Goal: Task Accomplishment & Management: Use online tool/utility

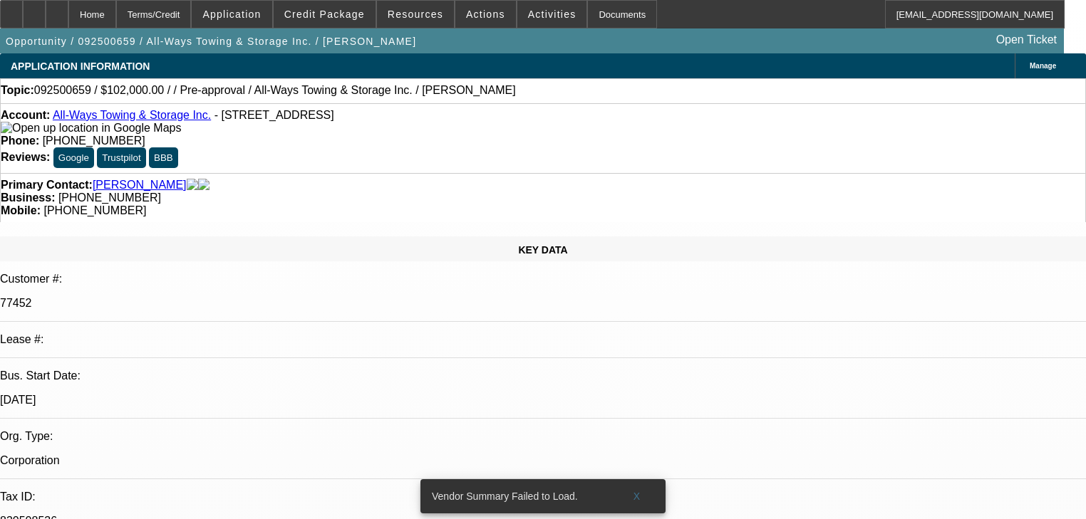
select select "0.15"
select select "2"
select select "0.1"
select select "4"
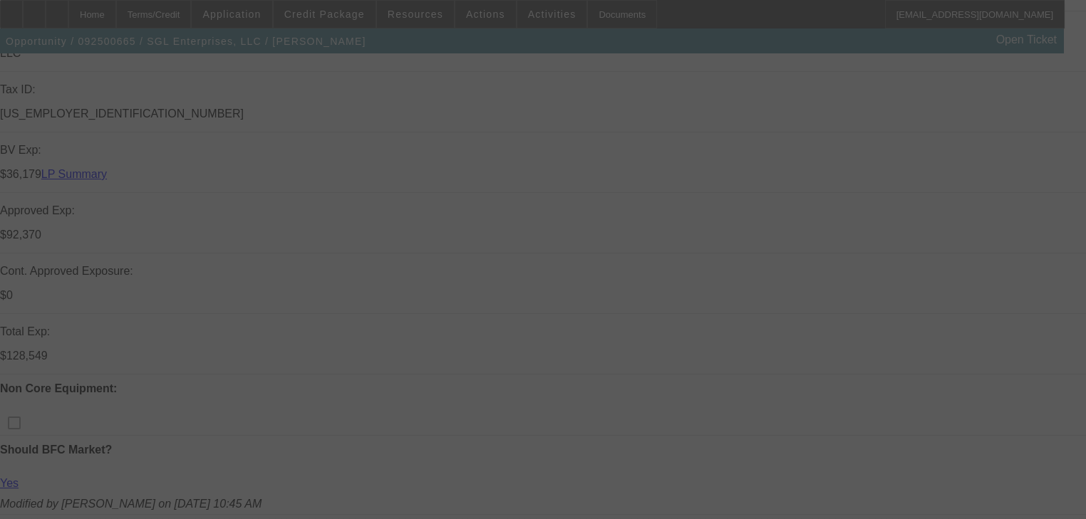
scroll to position [456, 0]
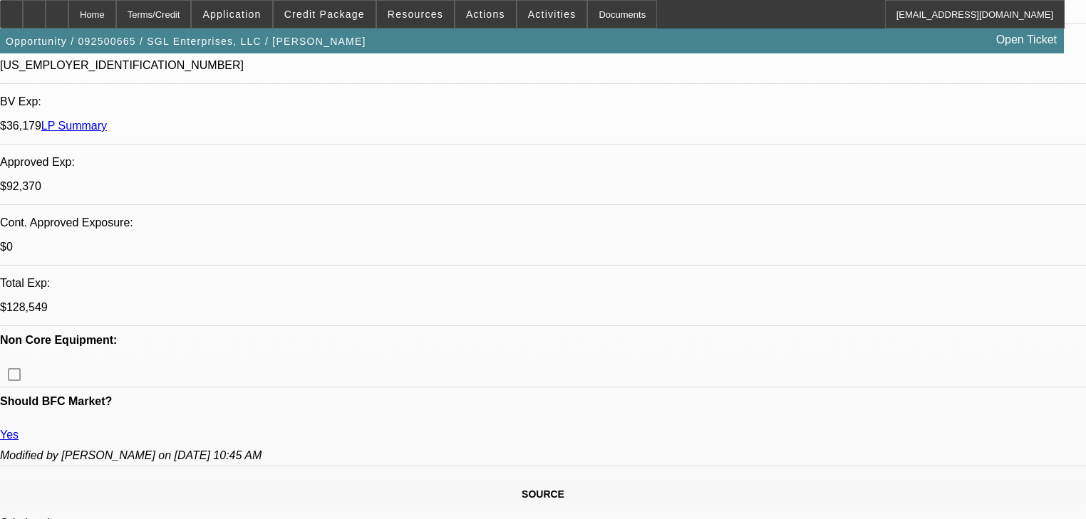
select select "0"
select select "2"
select select "0"
select select "6"
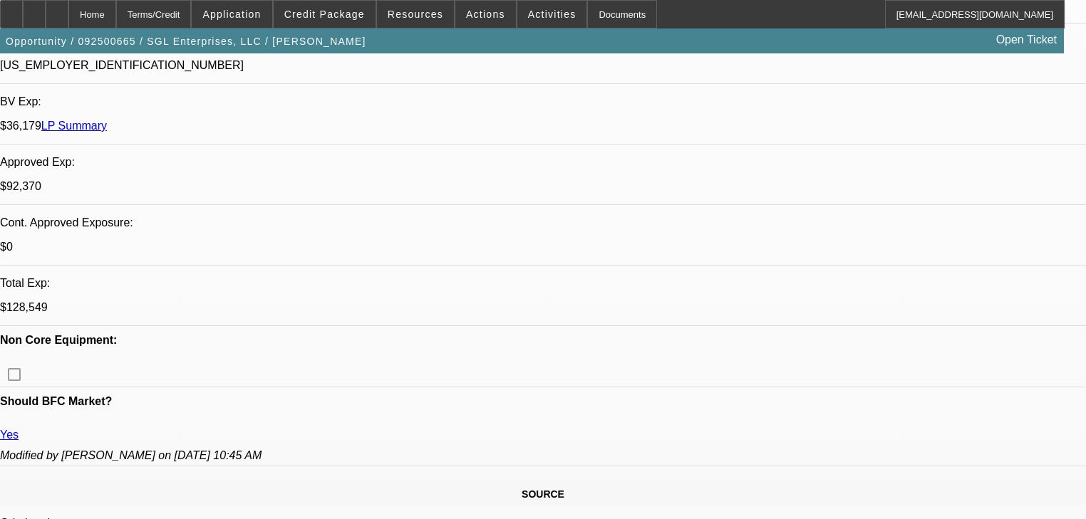
select select "0"
select select "2"
select select "0"
select select "6"
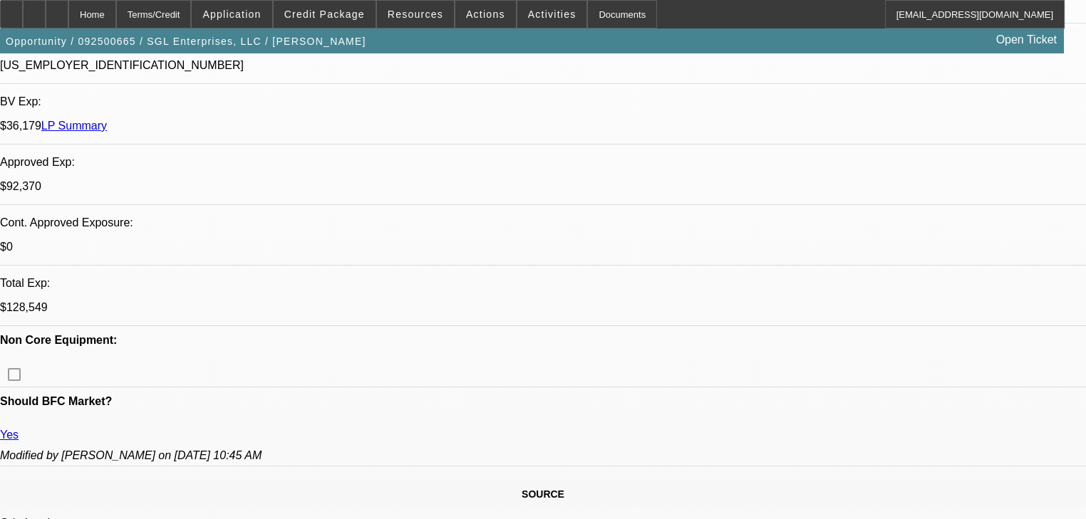
select select "0"
select select "2"
select select "0"
select select "6"
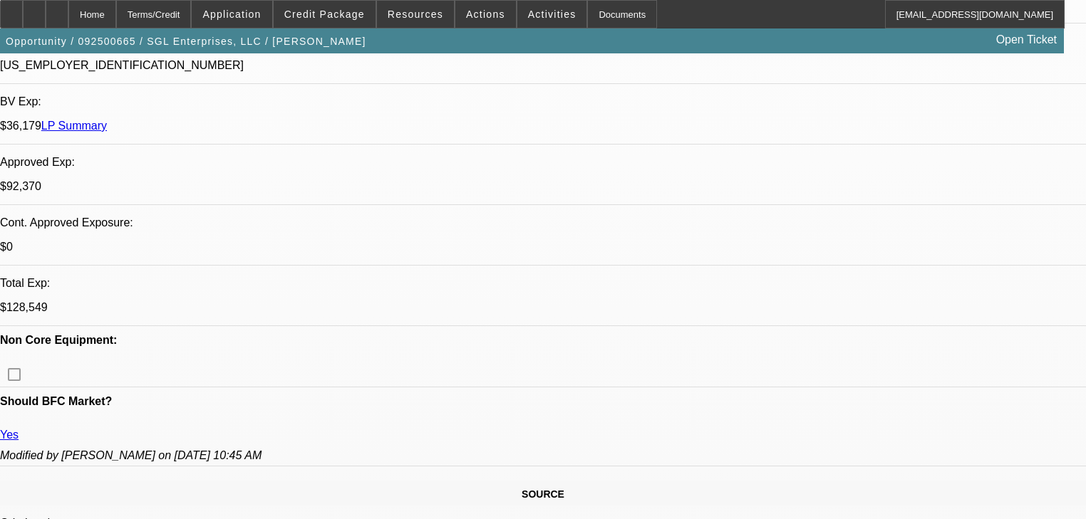
select select "0"
select select "2"
select select "0"
select select "6"
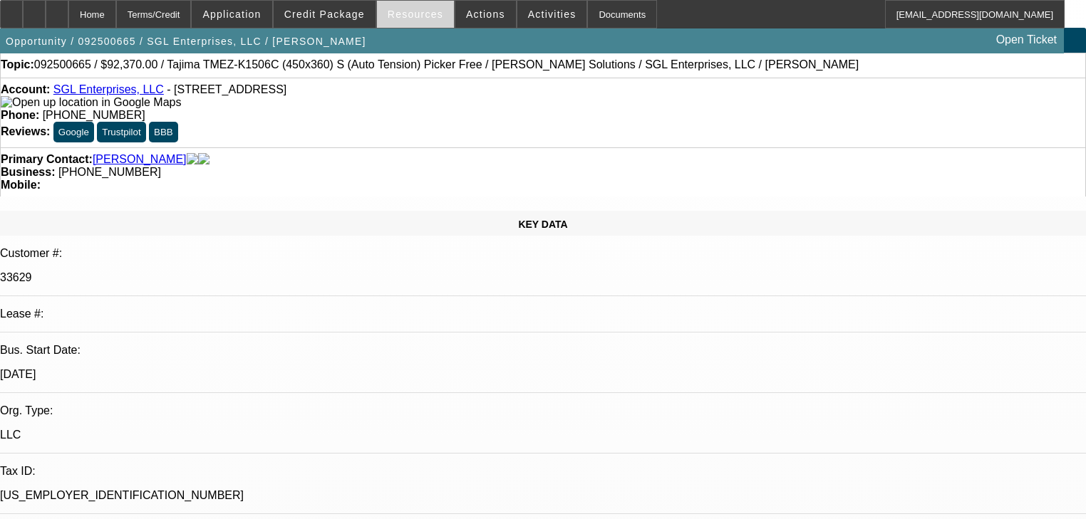
scroll to position [0, 0]
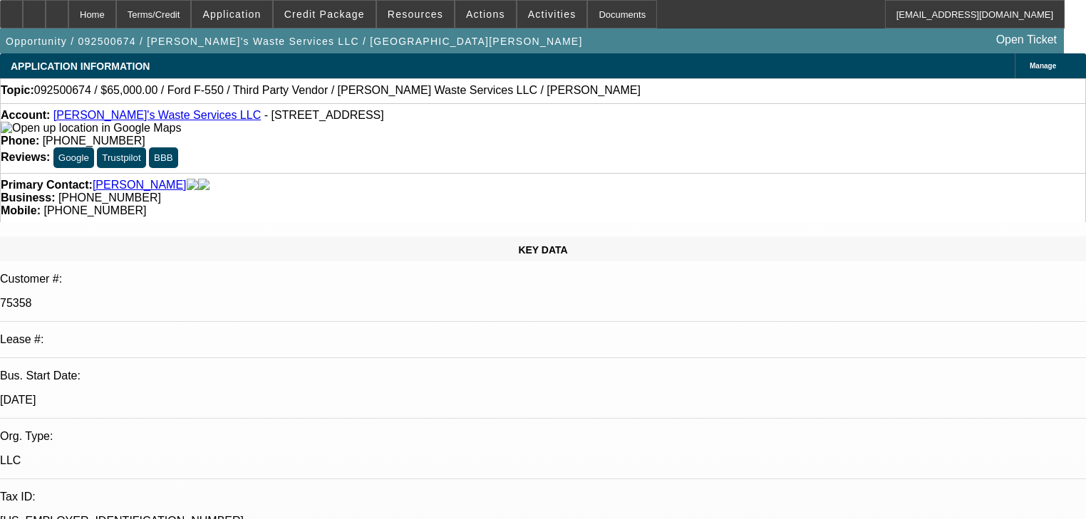
select select "0"
select select "2"
select select "0.1"
select select "1"
select select "2"
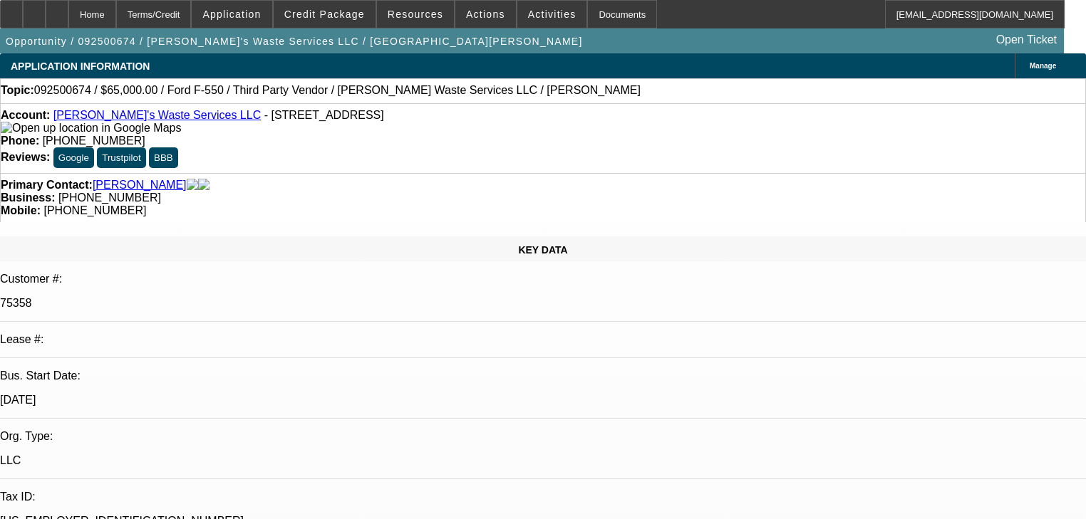
select select "4"
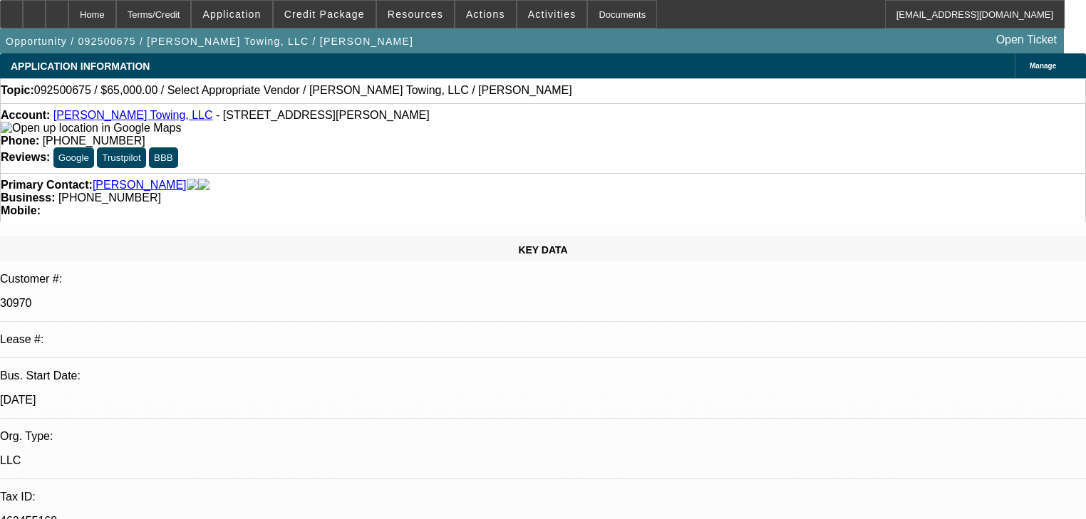
select select "0"
select select "2"
select select "0.1"
select select "4"
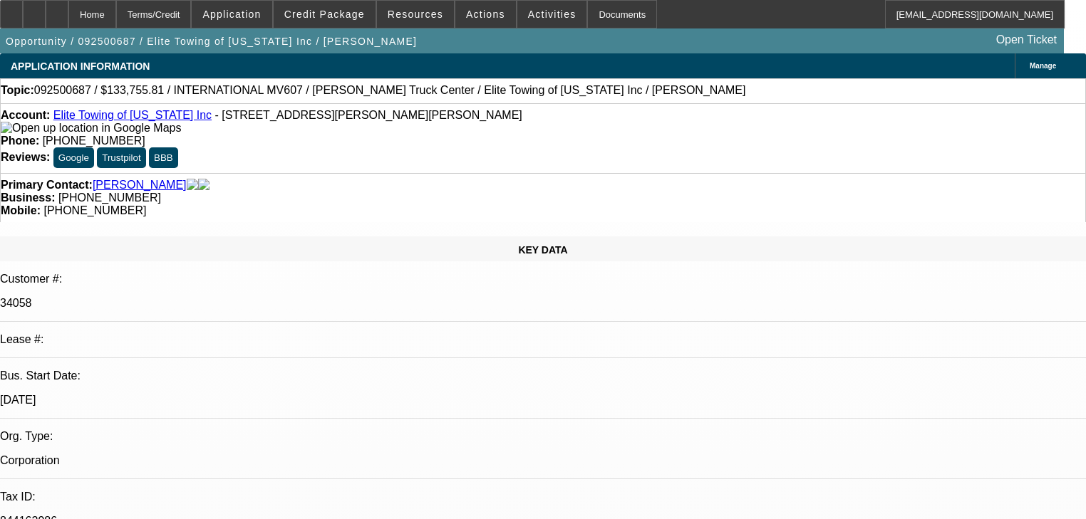
select select "0"
select select "2"
select select "0"
select select "6"
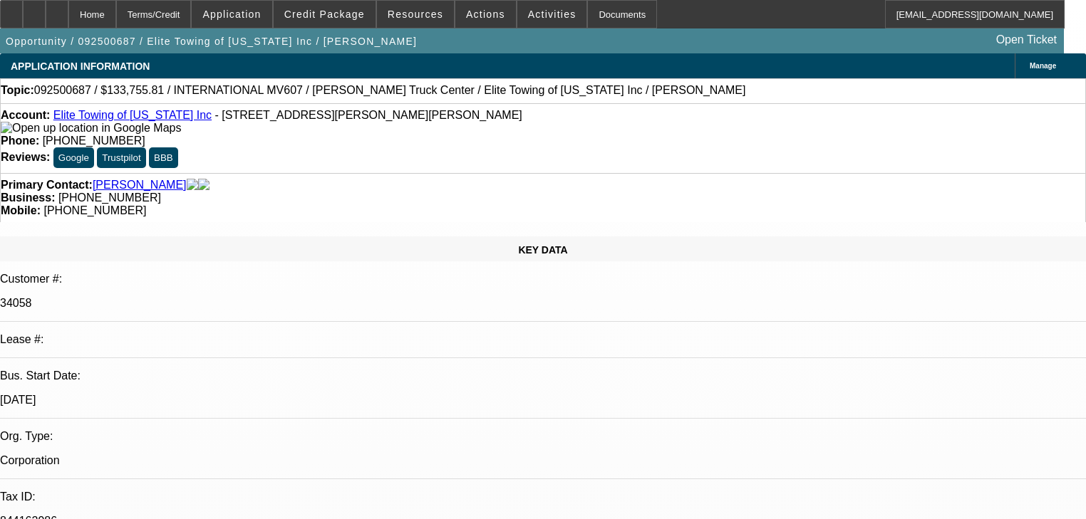
select select "0.1"
select select "2"
select select "0"
select select "6"
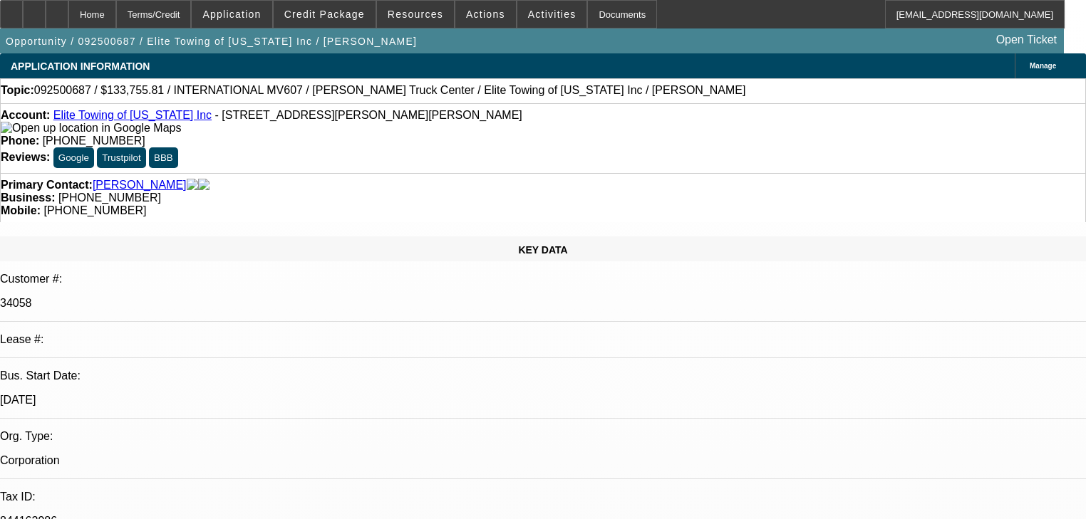
select select "0.1"
select select "0"
select select "2"
select select "0"
select select "6"
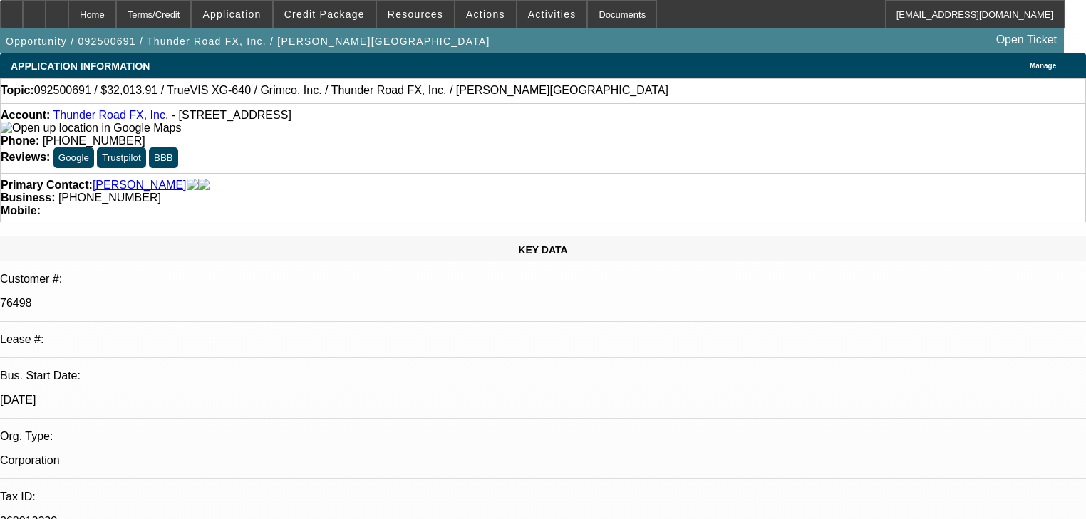
select select "0"
select select "2"
select select "0"
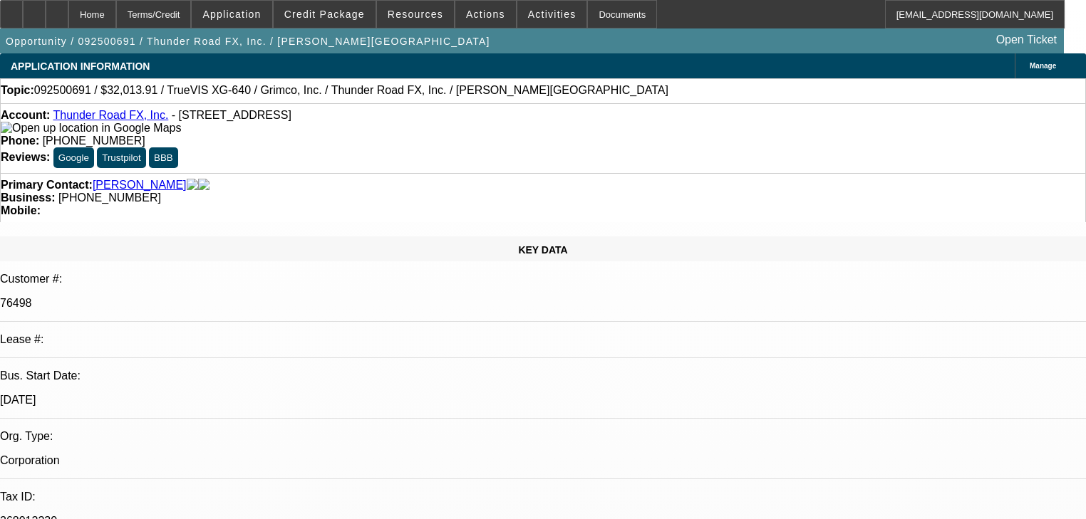
select select "0"
select select "2"
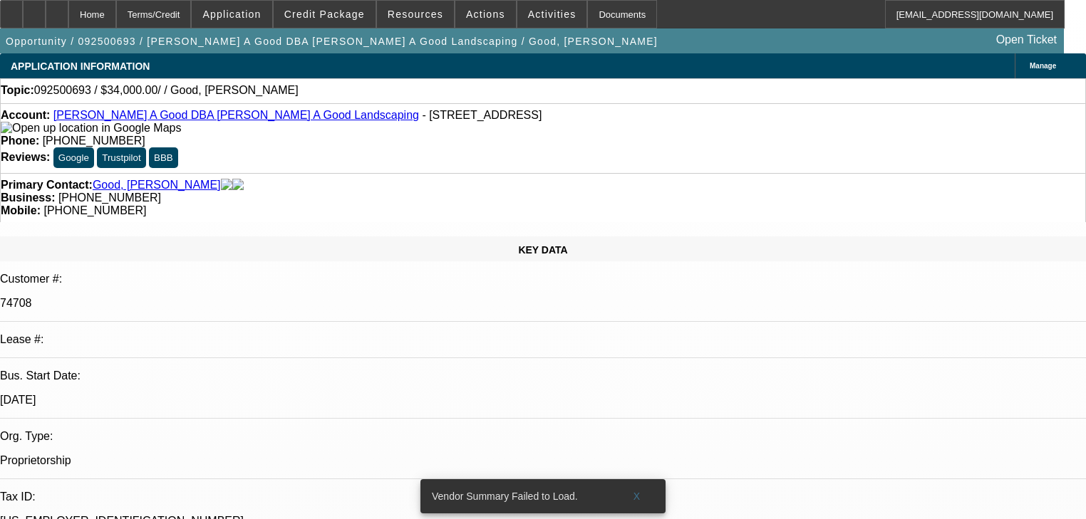
select select "0"
select select "2"
select select "0.1"
select select "4"
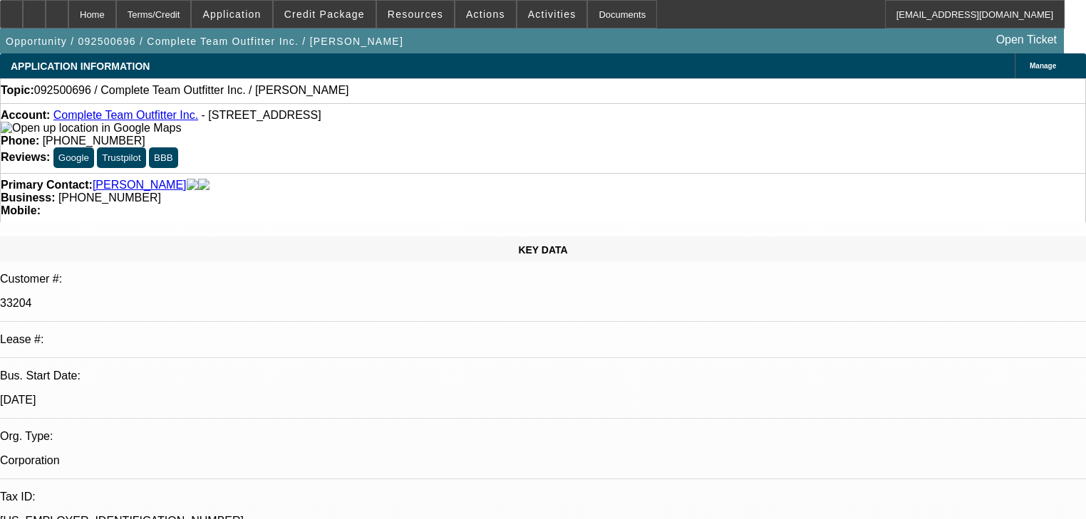
select select "0"
select select "2"
select select "0.1"
select select "4"
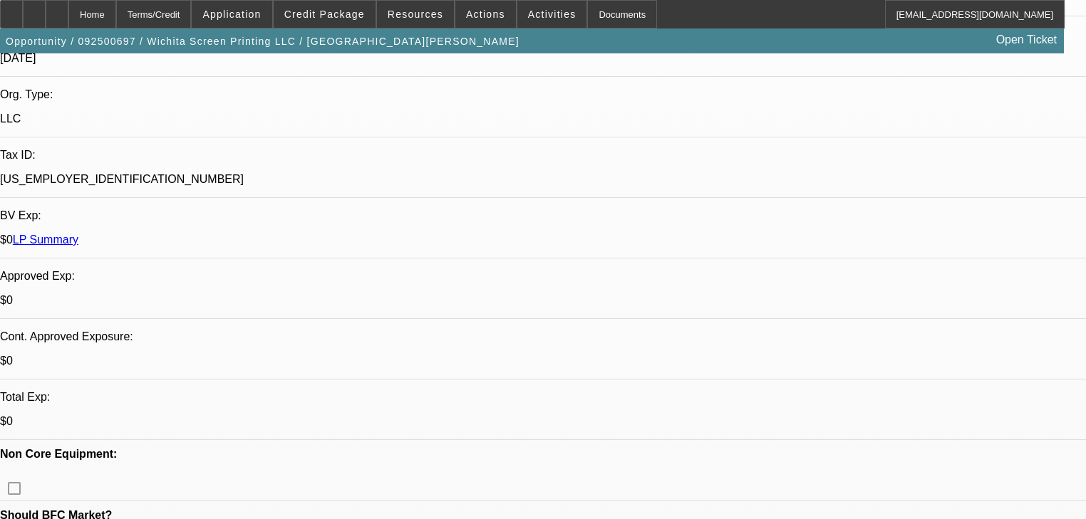
select select "0"
select select "2"
select select "0.1"
select select "4"
